Goal: Communication & Community: Share content

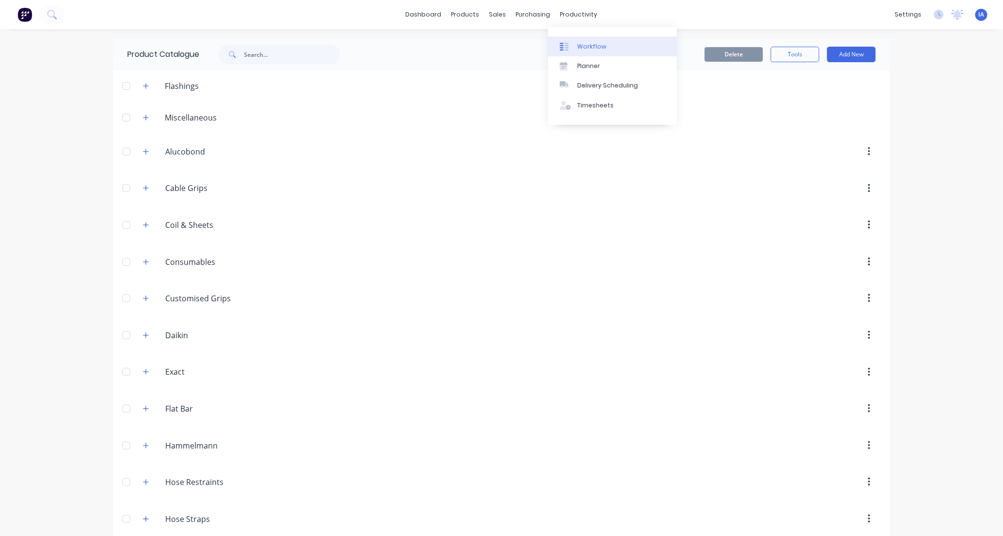
click at [580, 46] on div "Workflow" at bounding box center [591, 46] width 29 height 9
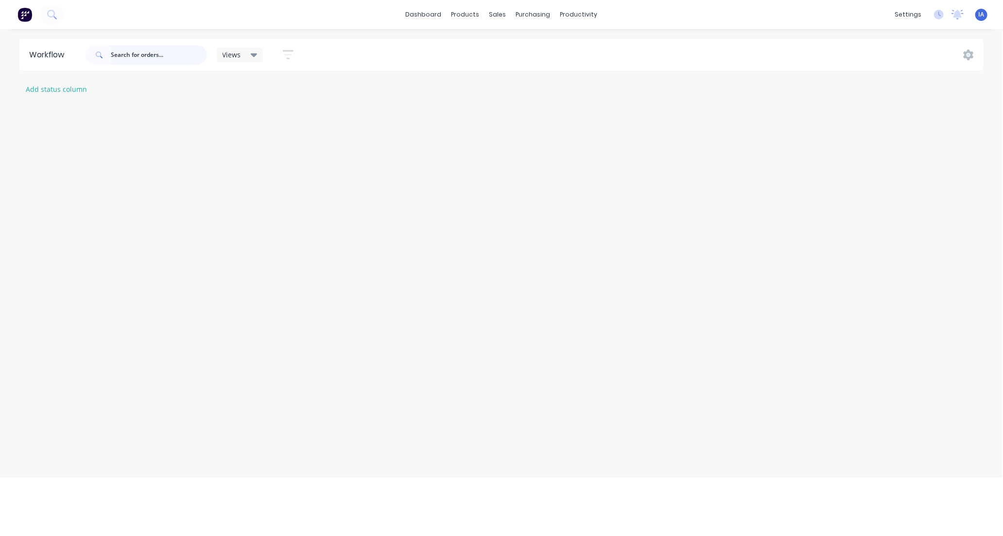
click at [155, 59] on input "text" at bounding box center [159, 54] width 96 height 19
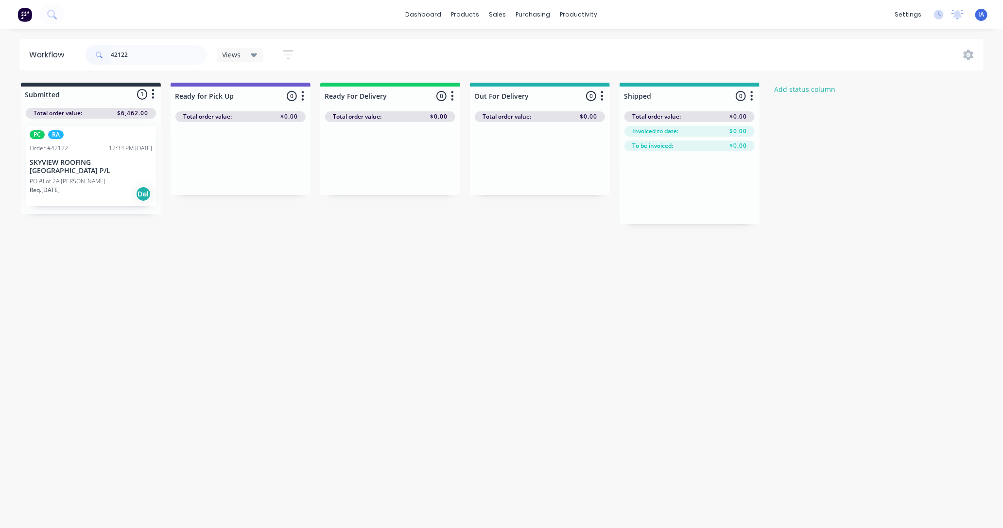
click at [88, 191] on div "Req. [DATE] Del" at bounding box center [91, 194] width 122 height 17
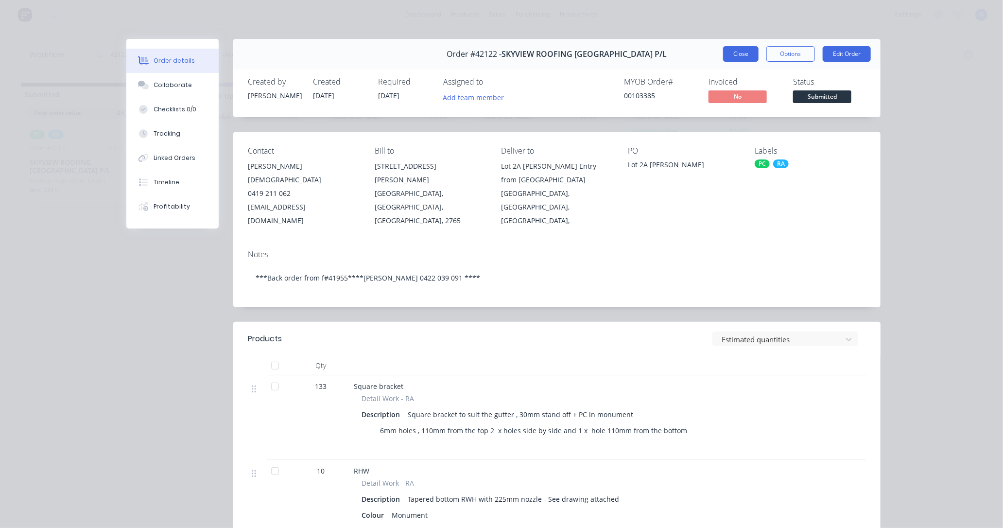
click at [740, 54] on button "Close" at bounding box center [740, 54] width 35 height 16
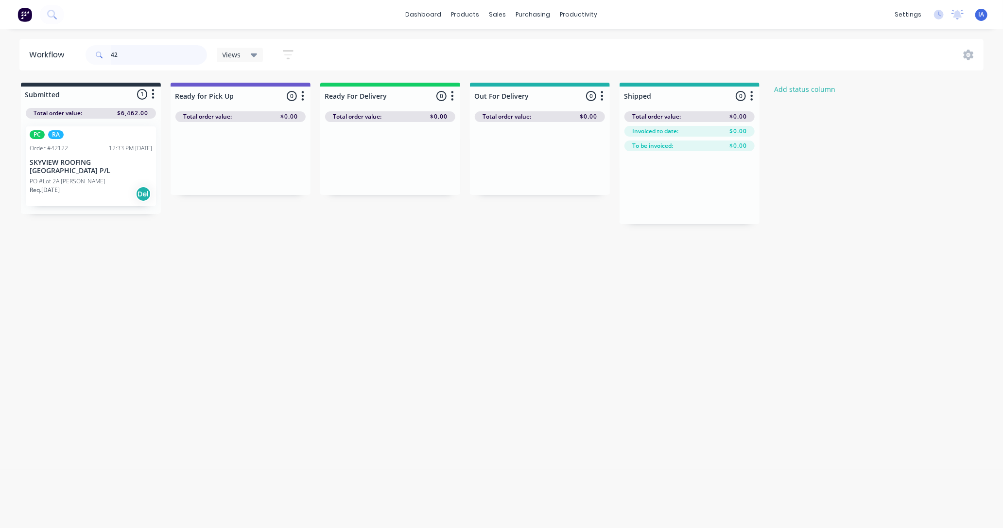
type input "4"
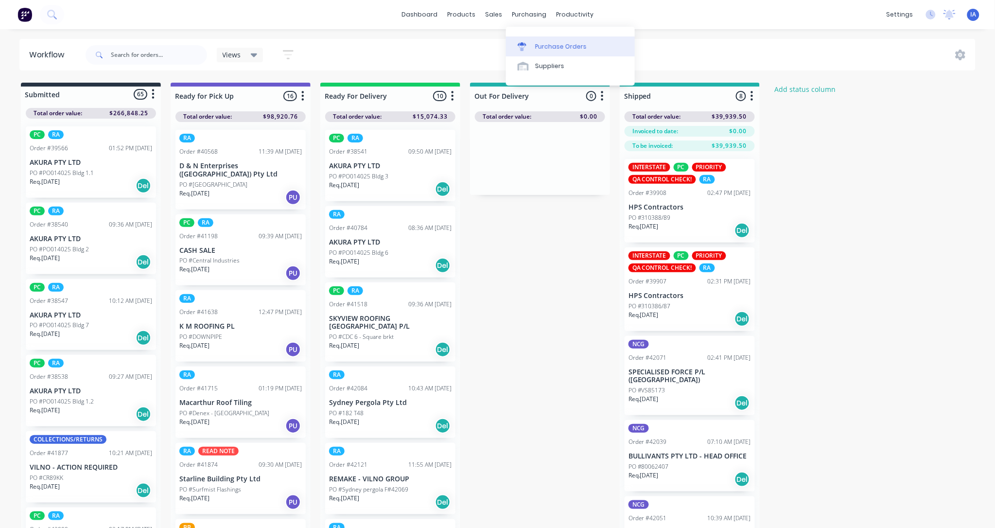
click at [559, 47] on div "Purchase Orders" at bounding box center [561, 46] width 52 height 9
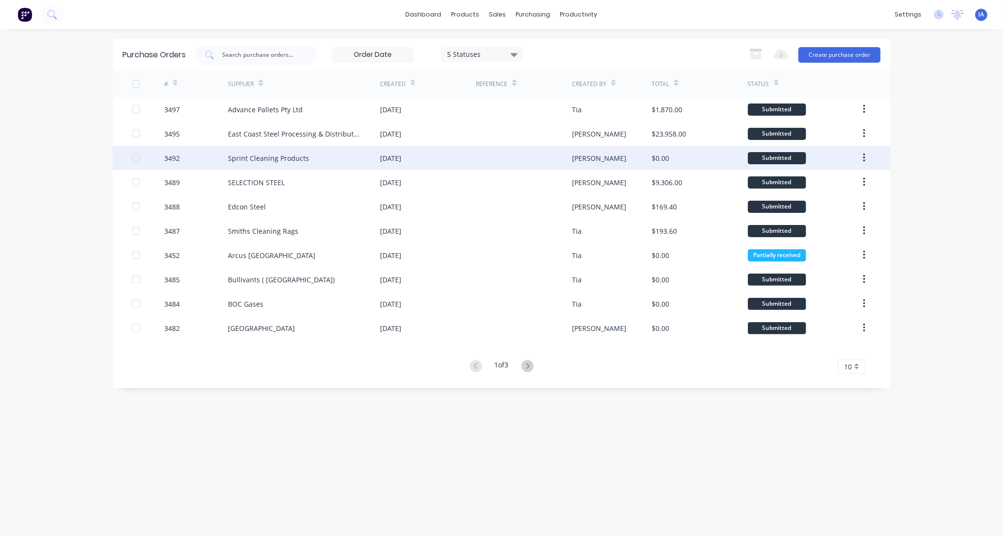
click at [258, 154] on div "Sprint Cleaning Products" at bounding box center [268, 158] width 81 height 10
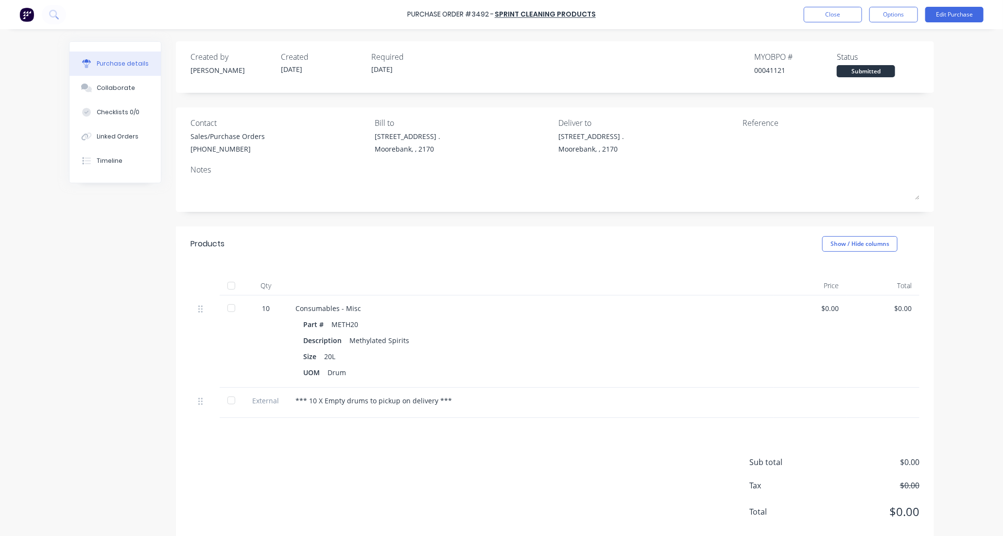
click at [227, 287] on div at bounding box center [231, 285] width 19 height 19
click at [109, 88] on div "Collaborate" at bounding box center [116, 88] width 38 height 9
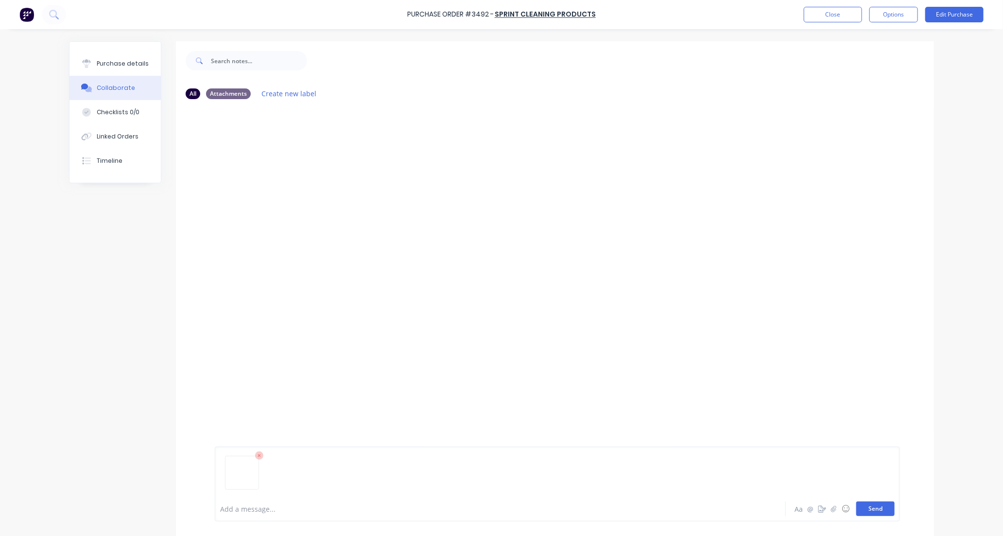
click at [880, 508] on button "Send" at bounding box center [875, 509] width 38 height 15
click at [822, 12] on button "Close" at bounding box center [833, 15] width 58 height 16
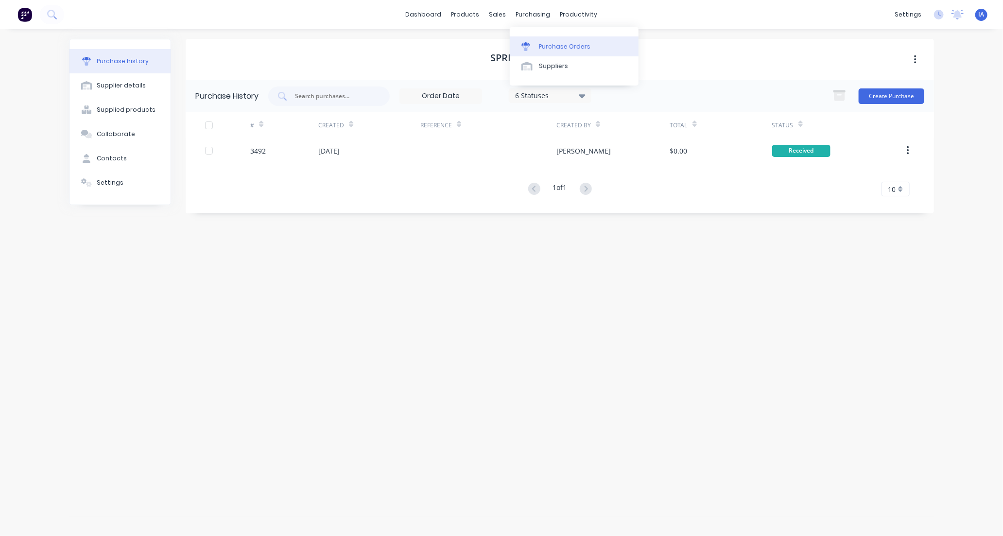
click at [559, 44] on div "Purchase Orders" at bounding box center [565, 46] width 52 height 9
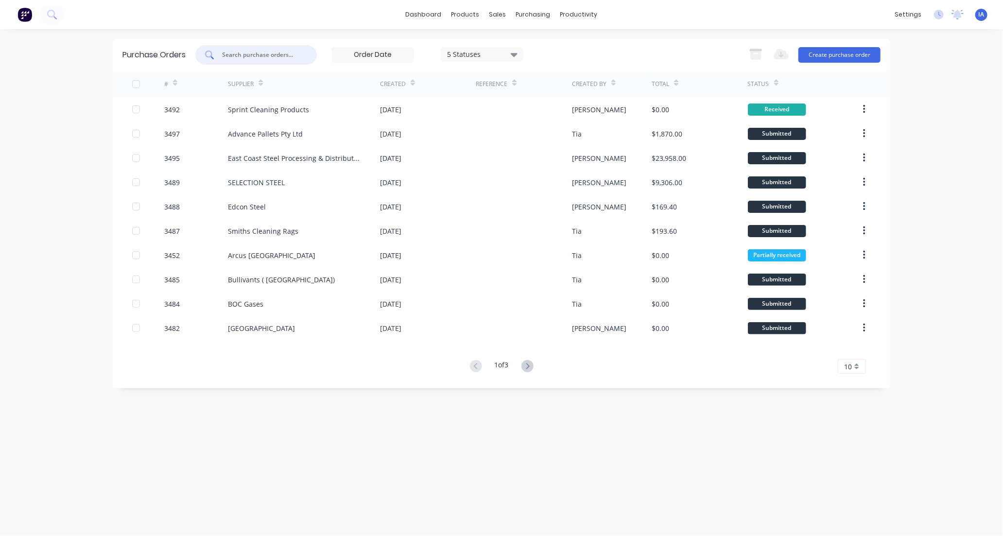
click at [243, 54] on input "text" at bounding box center [261, 55] width 81 height 10
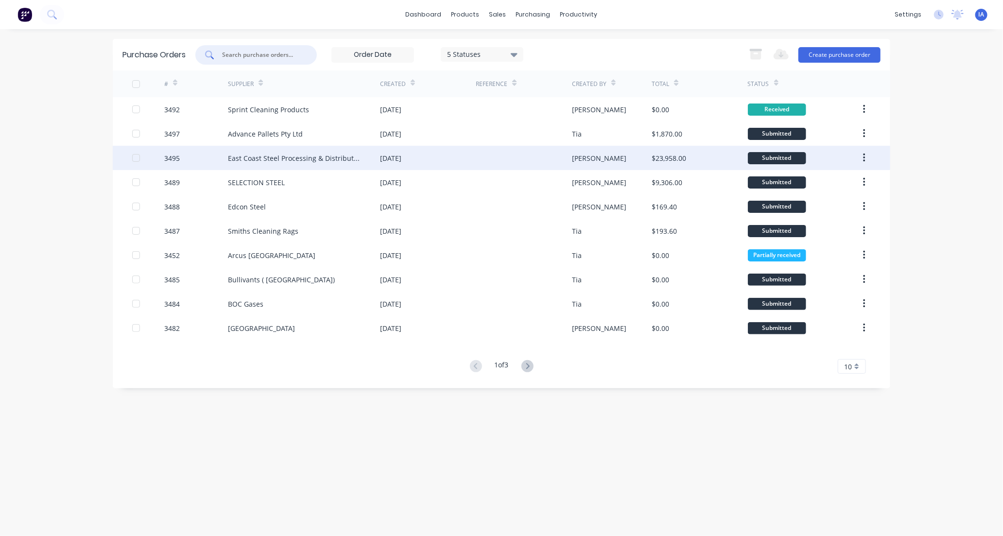
click at [274, 156] on div "East Coast Steel Processing & Distribution" at bounding box center [294, 158] width 133 height 10
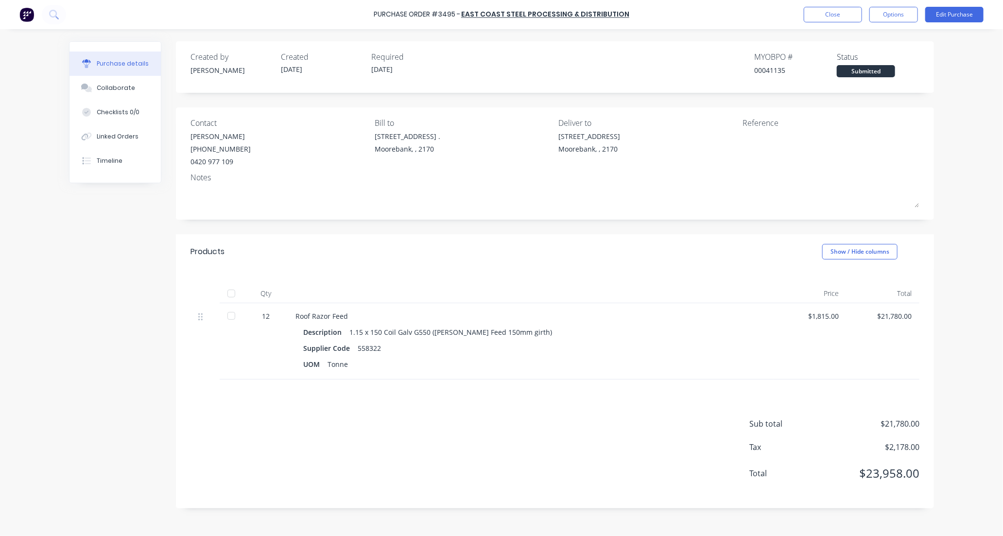
click at [234, 294] on div at bounding box center [231, 293] width 19 height 19
click at [114, 88] on div "Collaborate" at bounding box center [116, 88] width 38 height 9
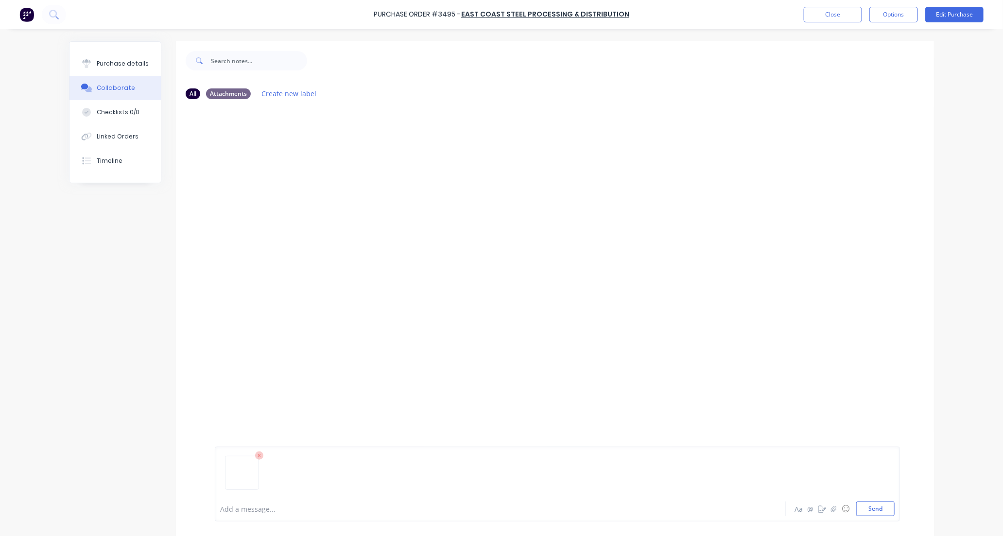
click at [239, 460] on img at bounding box center [241, 460] width 25 height 0
click at [862, 508] on button "Send" at bounding box center [875, 509] width 38 height 15
click at [841, 11] on button "Close" at bounding box center [833, 15] width 58 height 16
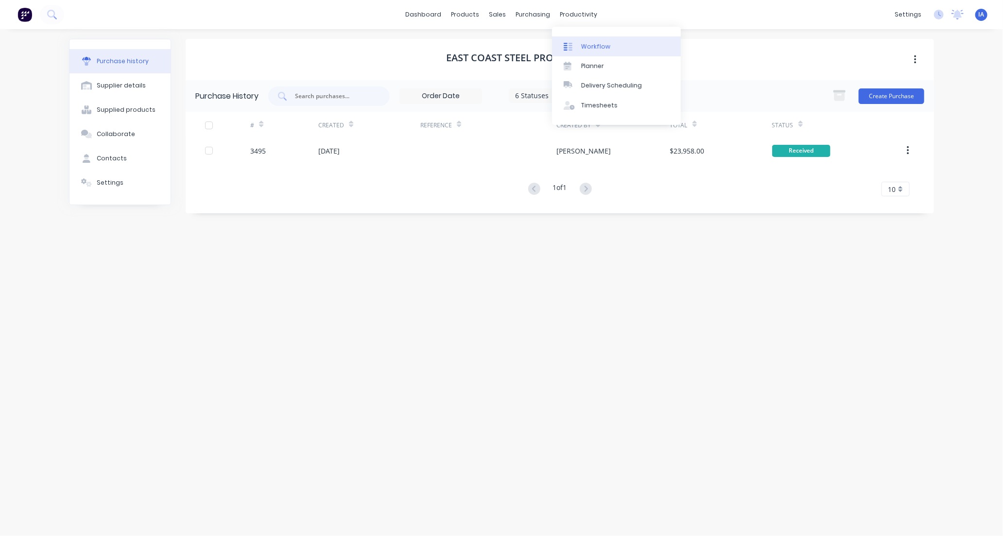
click at [609, 44] on link "Workflow" at bounding box center [616, 45] width 129 height 19
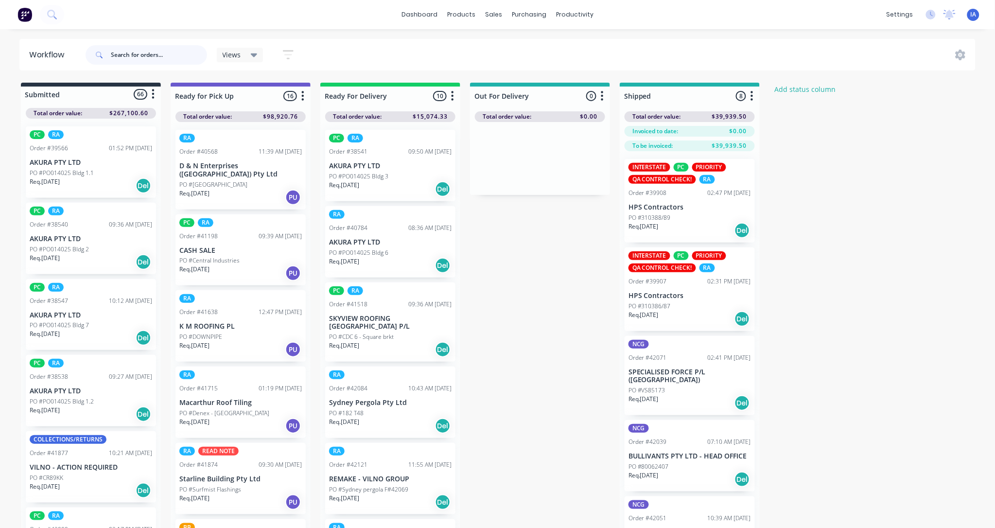
click at [122, 57] on input "text" at bounding box center [159, 54] width 96 height 19
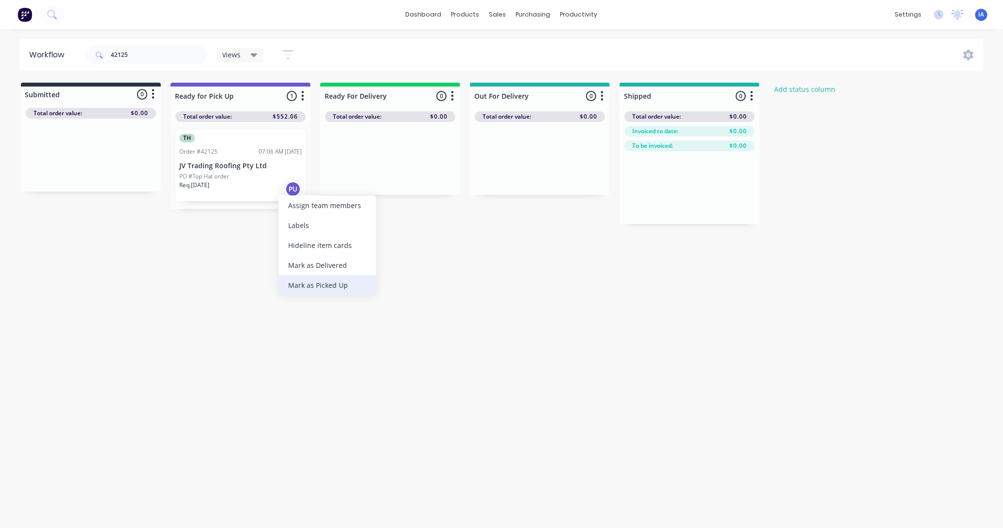
click at [330, 284] on div "Mark as Picked Up" at bounding box center [327, 285] width 98 height 20
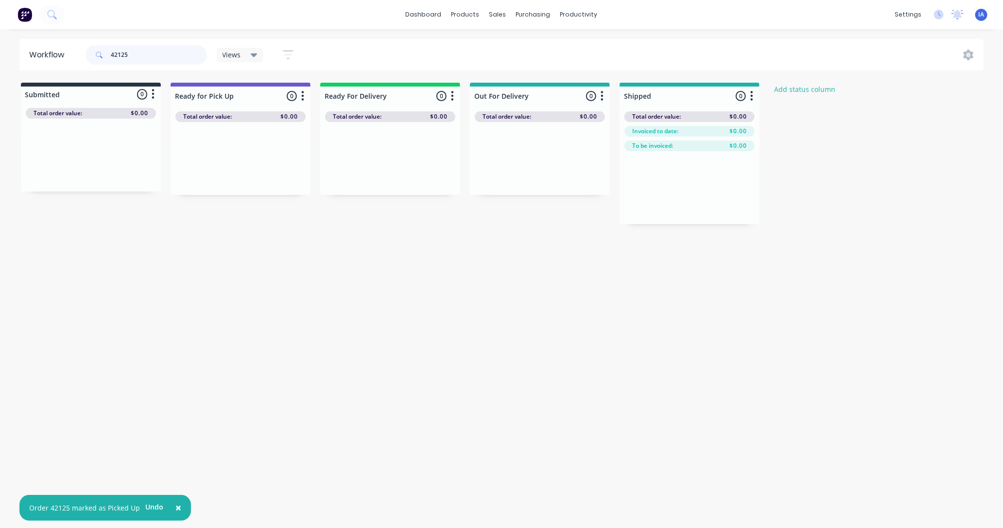
click at [143, 52] on input "42125" at bounding box center [159, 54] width 96 height 19
type input "4"
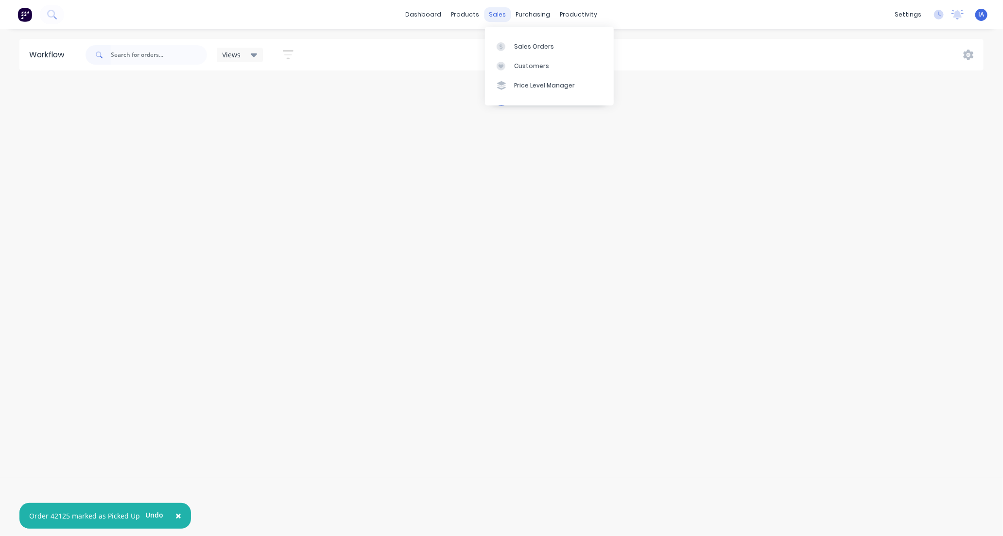
click at [497, 17] on div "sales" at bounding box center [497, 14] width 27 height 15
click at [534, 46] on div "Sales Orders" at bounding box center [534, 46] width 40 height 9
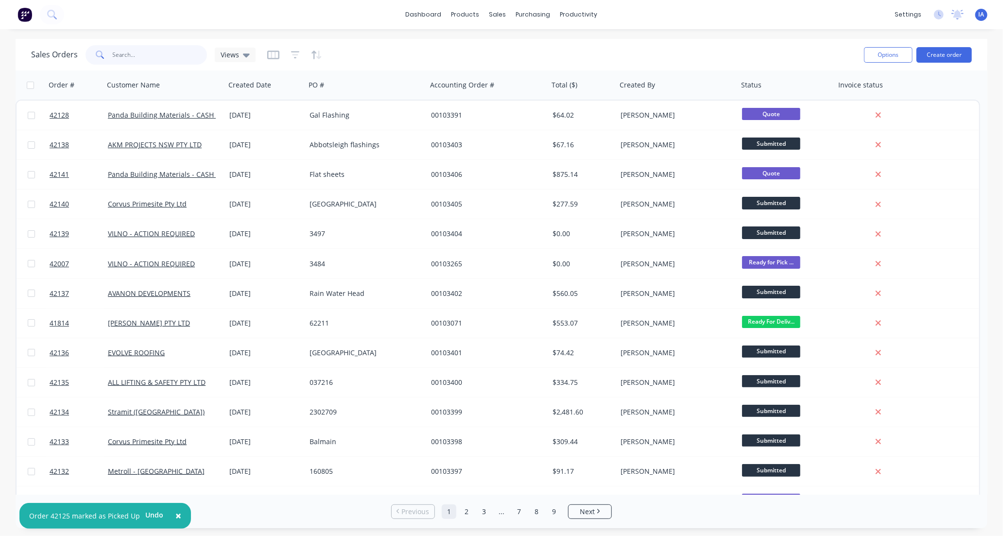
click at [123, 52] on input "text" at bounding box center [160, 54] width 95 height 19
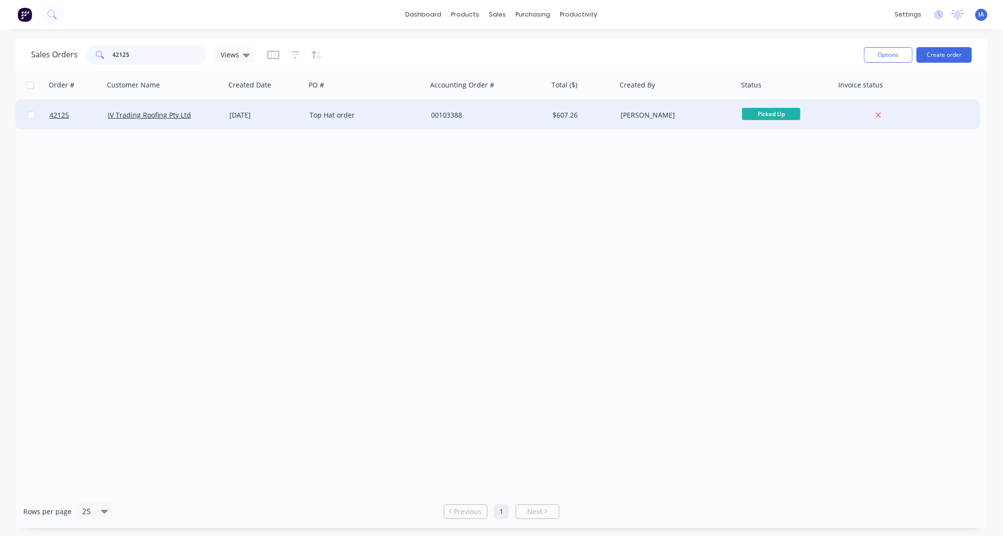
type input "42125"
click at [371, 120] on div "Top Hat order" at bounding box center [366, 115] width 121 height 29
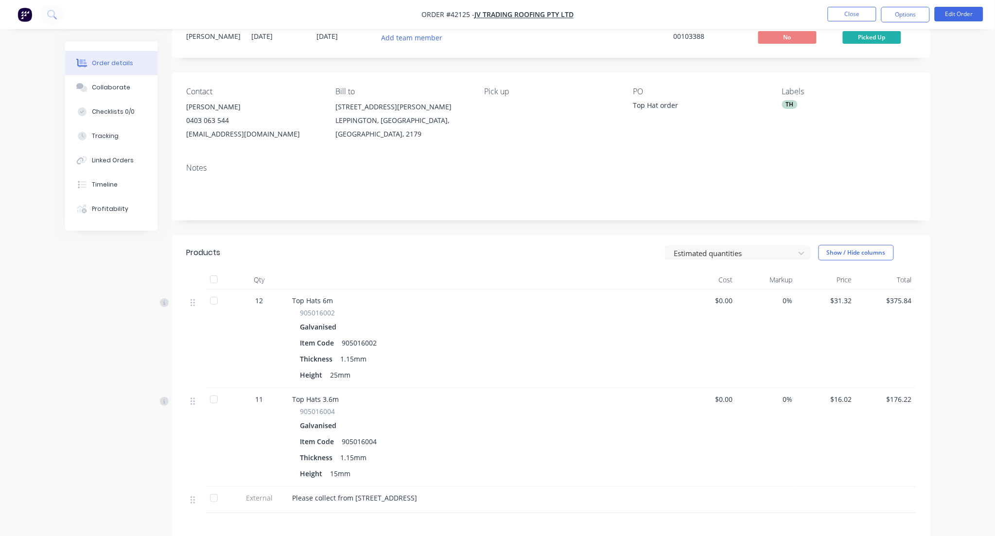
scroll to position [54, 0]
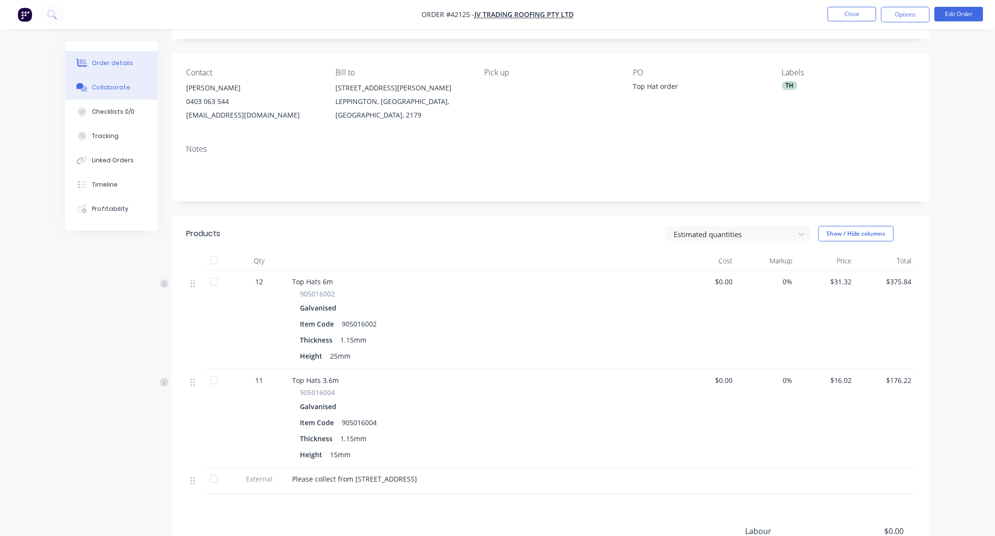
click at [112, 88] on div "Collaborate" at bounding box center [111, 87] width 38 height 9
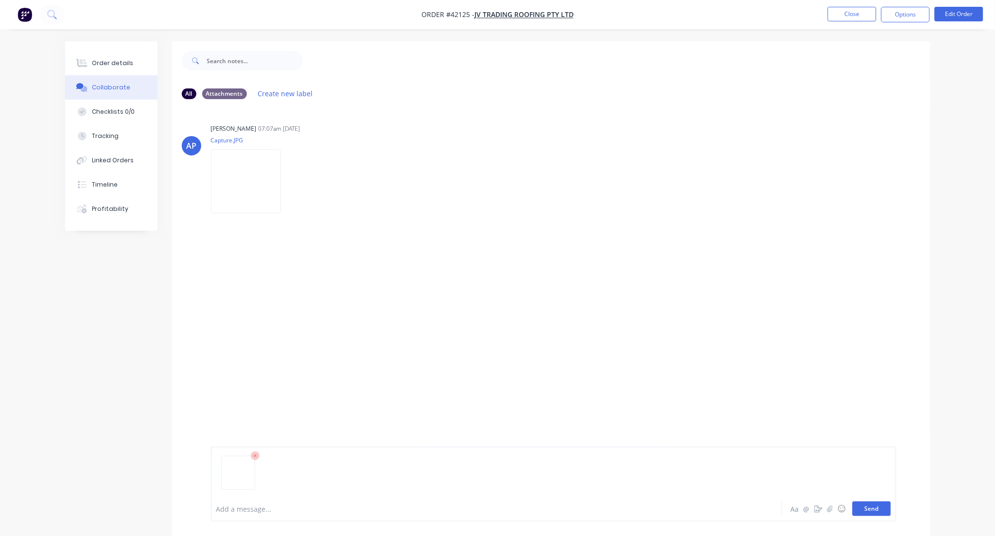
click at [877, 506] on button "Send" at bounding box center [871, 509] width 38 height 15
click at [851, 17] on button "Close" at bounding box center [852, 14] width 49 height 15
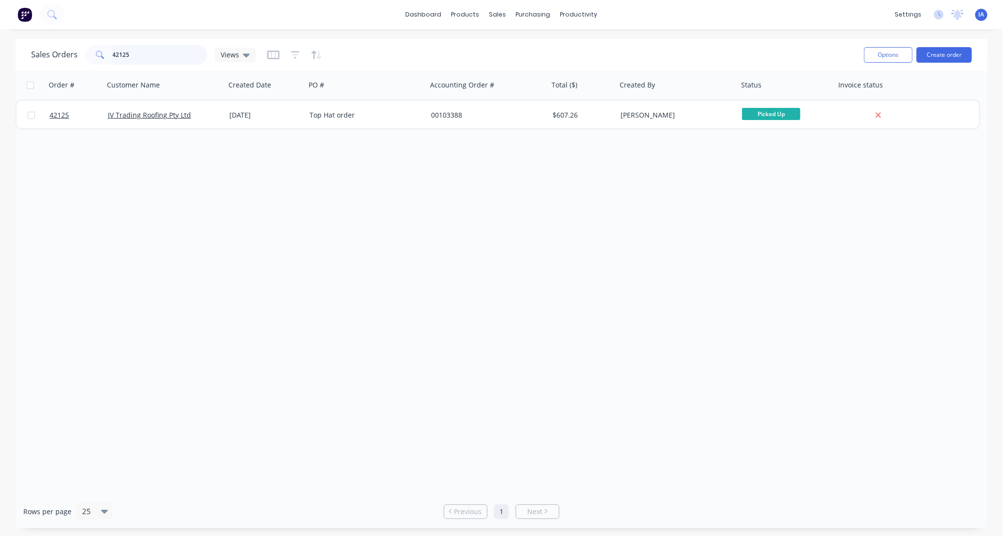
click at [141, 55] on input "42125" at bounding box center [160, 54] width 95 height 19
type input "4"
